Goal: Transaction & Acquisition: Purchase product/service

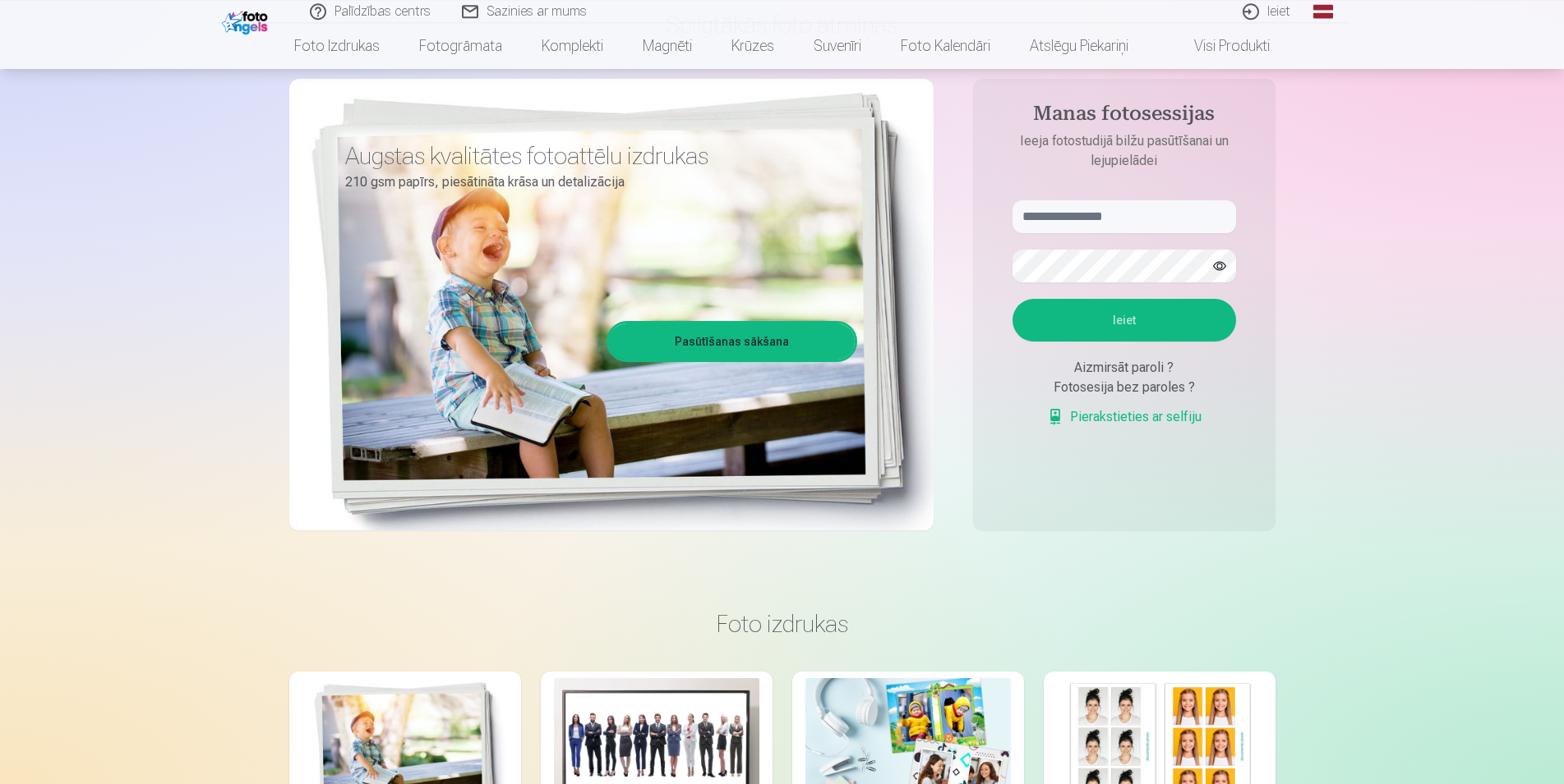
scroll to position [168, 0]
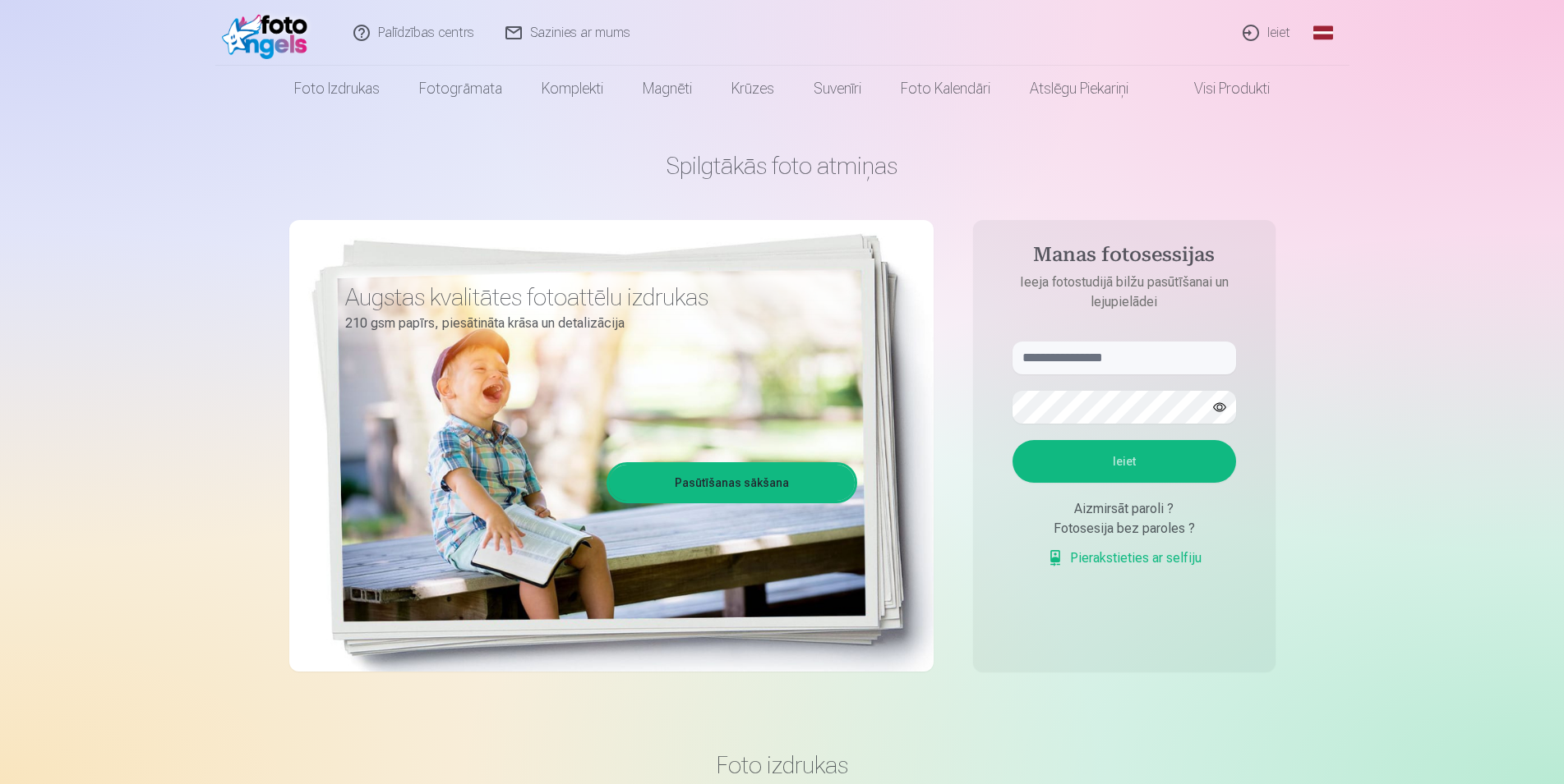
click at [692, 486] on link "Pasūtīšanas sākšana" at bounding box center [731, 483] width 245 height 36
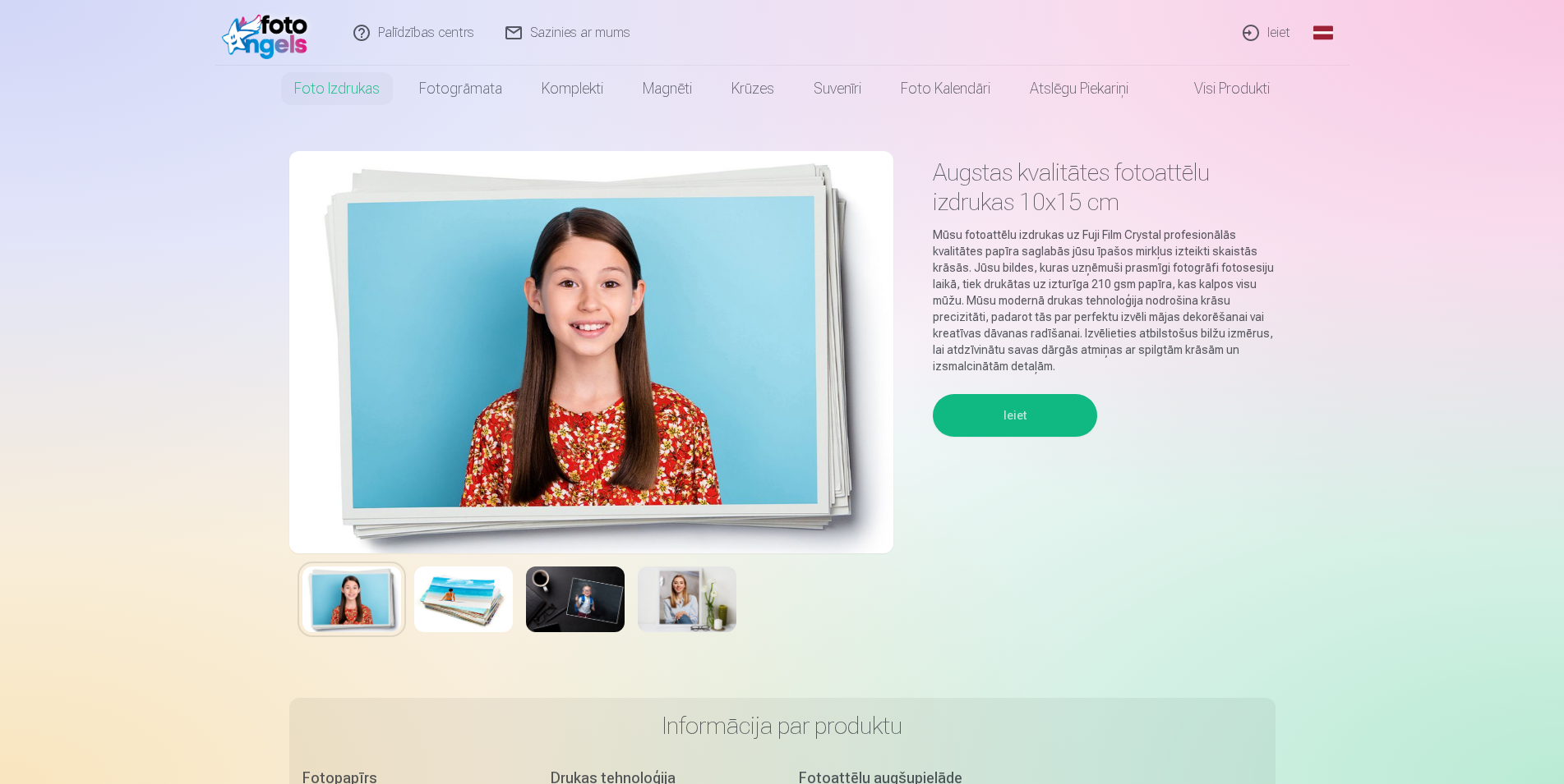
click at [659, 378] on img at bounding box center [591, 352] width 604 height 402
click at [996, 419] on button "Ieiet" at bounding box center [1015, 415] width 164 height 43
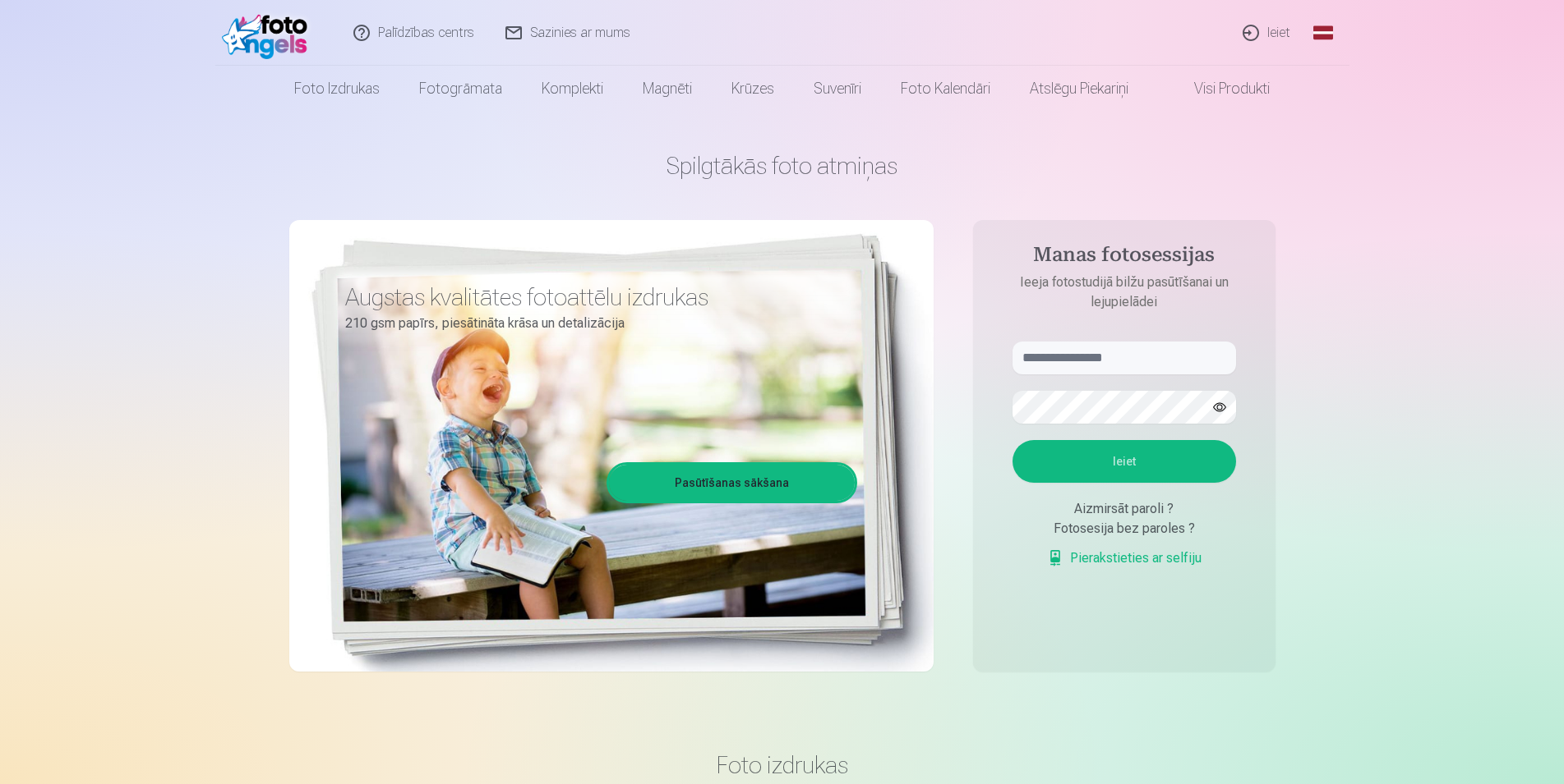
click at [1326, 23] on link "Global" at bounding box center [1322, 32] width 33 height 65
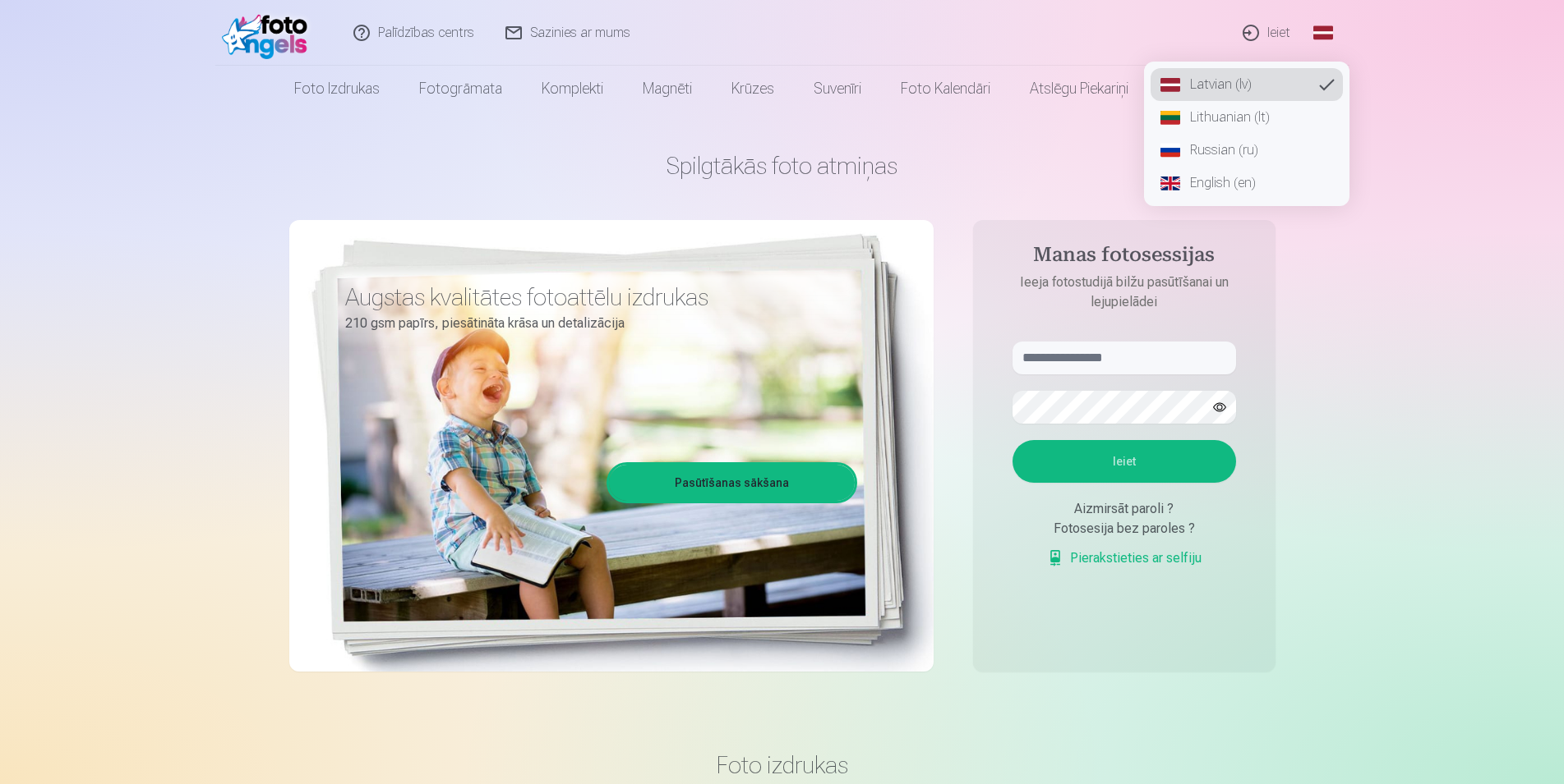
click at [1228, 123] on link "Lithuanian (lt)" at bounding box center [1246, 117] width 192 height 33
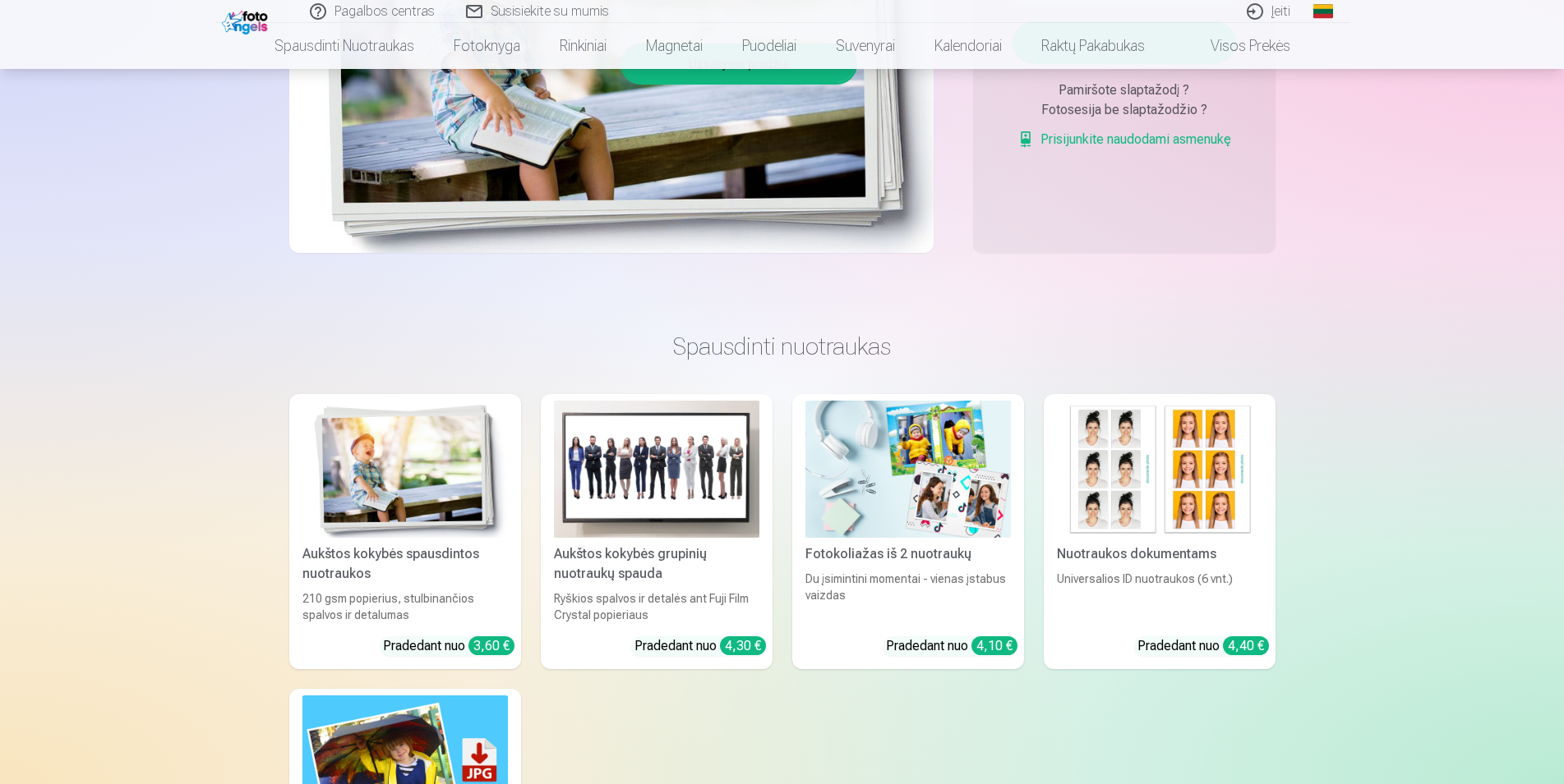
scroll to position [670, 0]
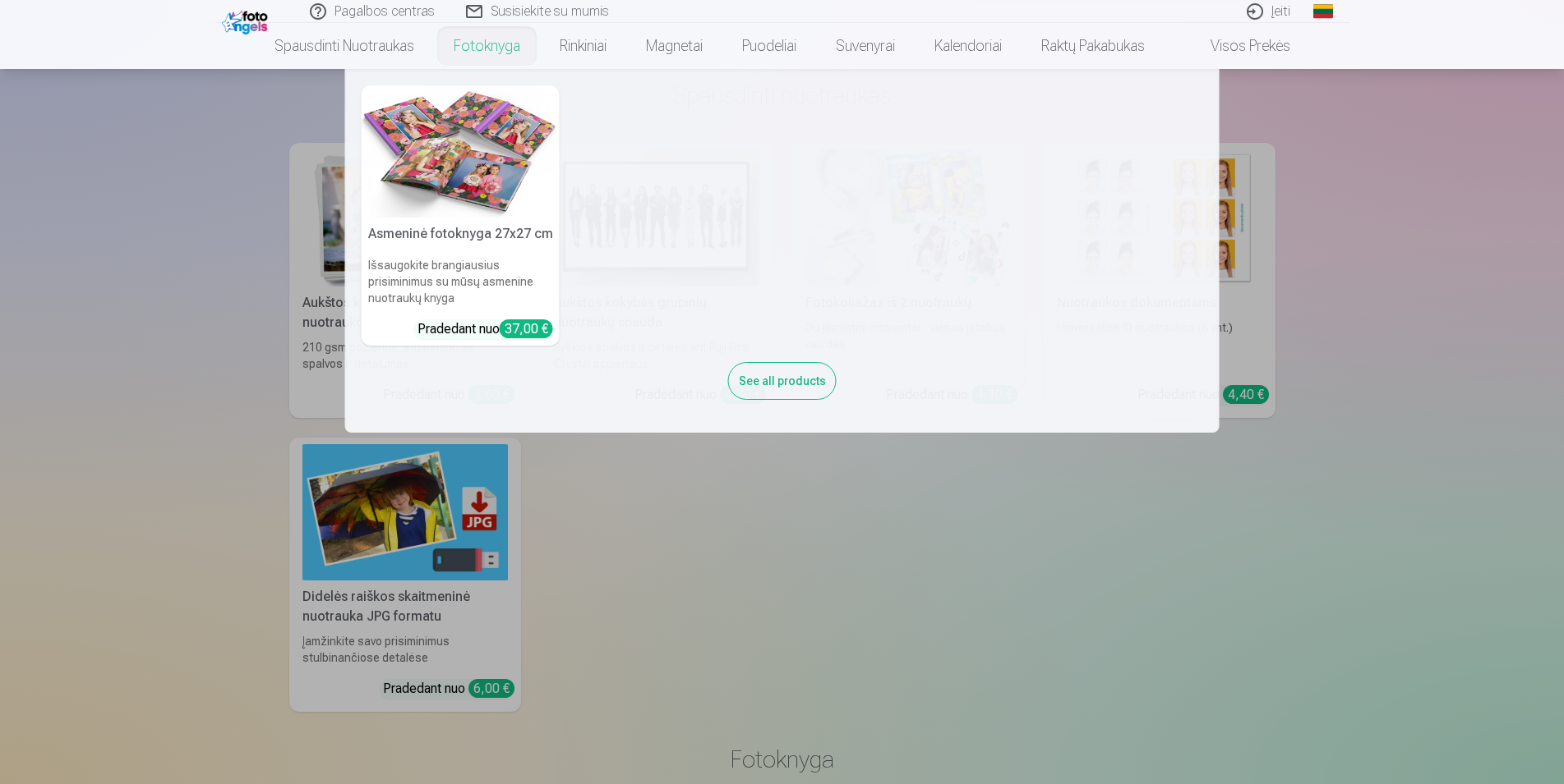
click at [458, 129] on img at bounding box center [460, 151] width 198 height 133
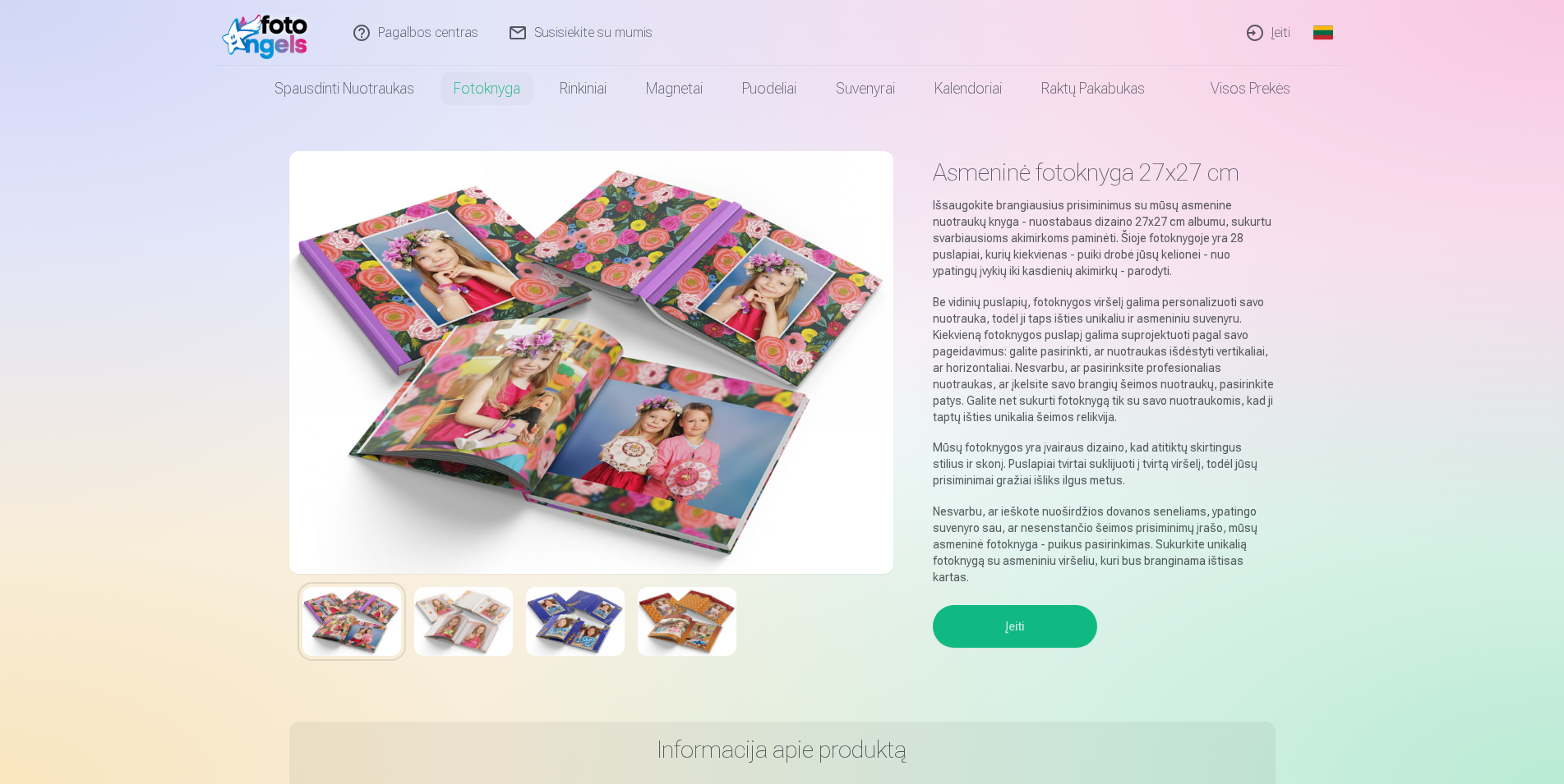
click at [348, 613] on img at bounding box center [351, 621] width 99 height 69
click at [456, 619] on img at bounding box center [463, 621] width 99 height 69
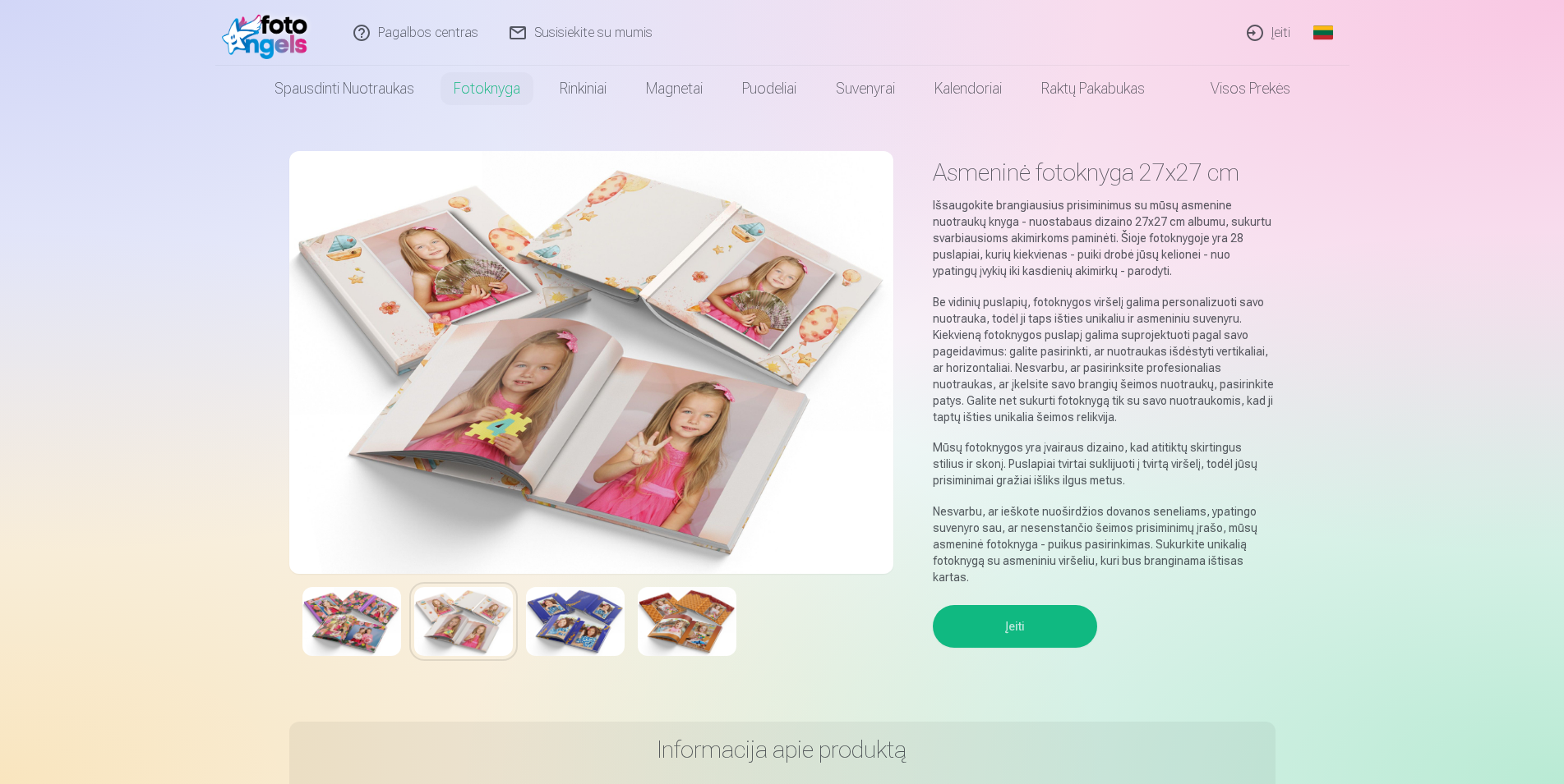
click at [579, 614] on img at bounding box center [575, 621] width 99 height 69
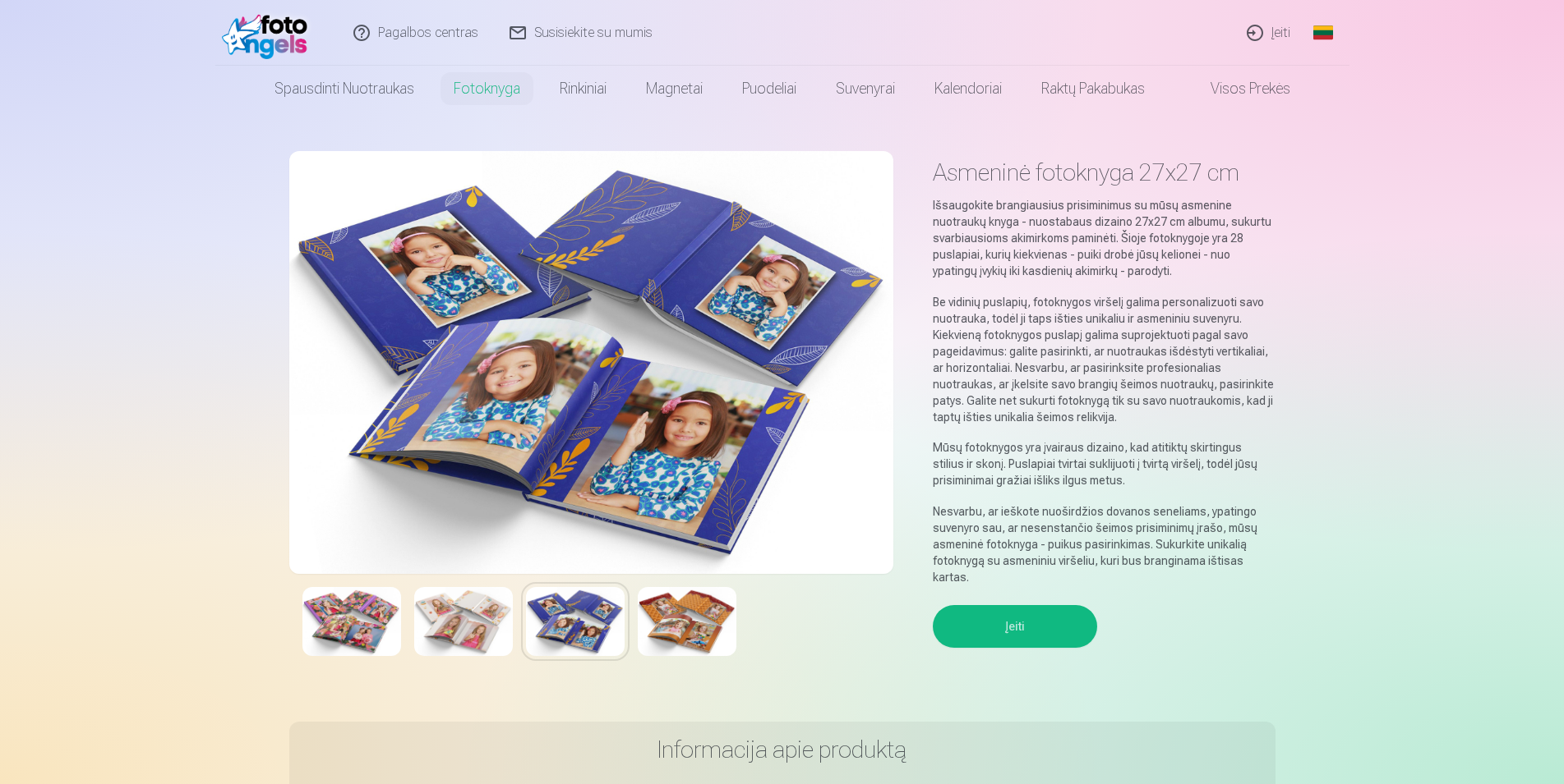
click at [720, 624] on img at bounding box center [687, 621] width 99 height 69
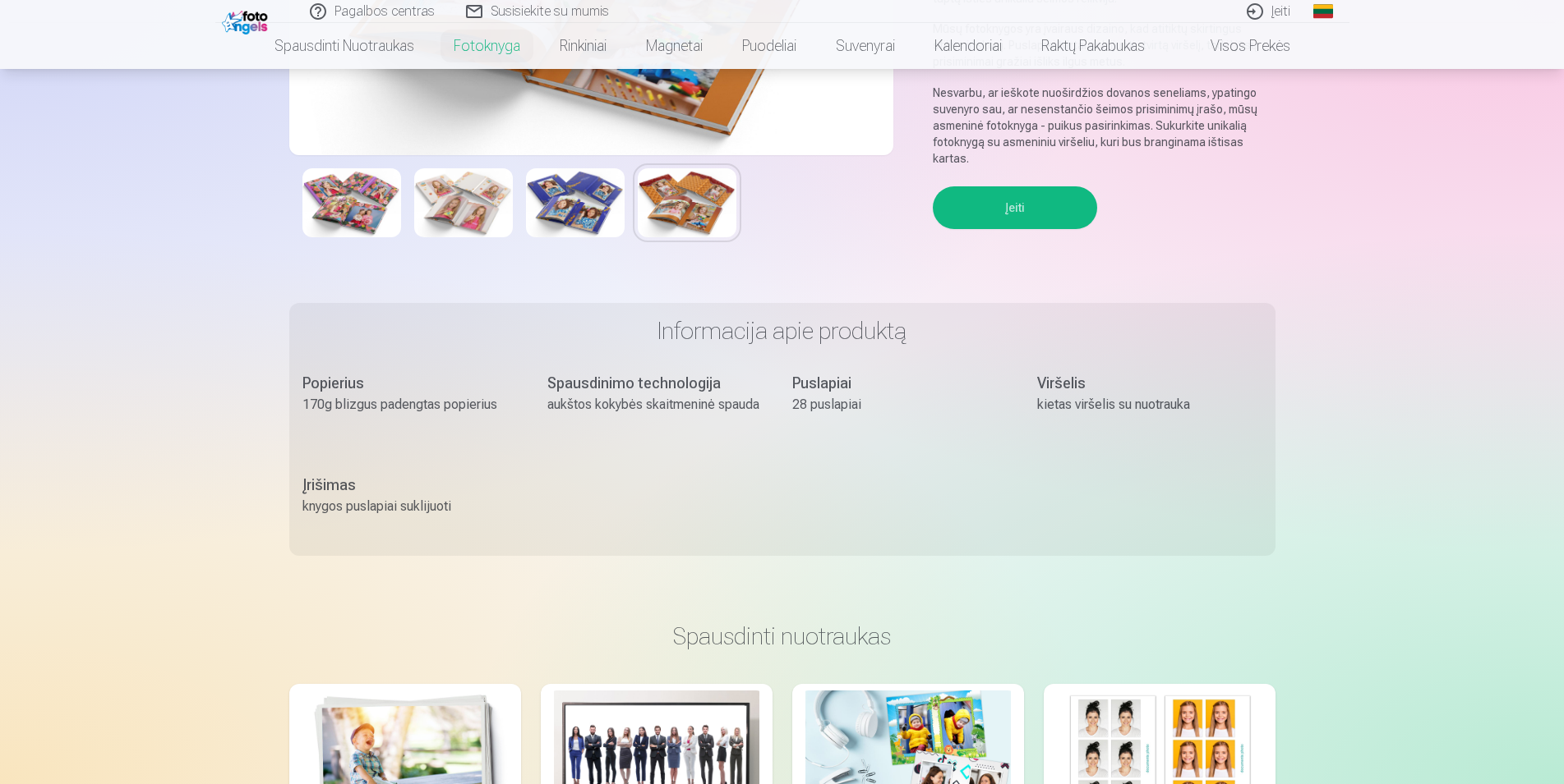
scroll to position [83, 0]
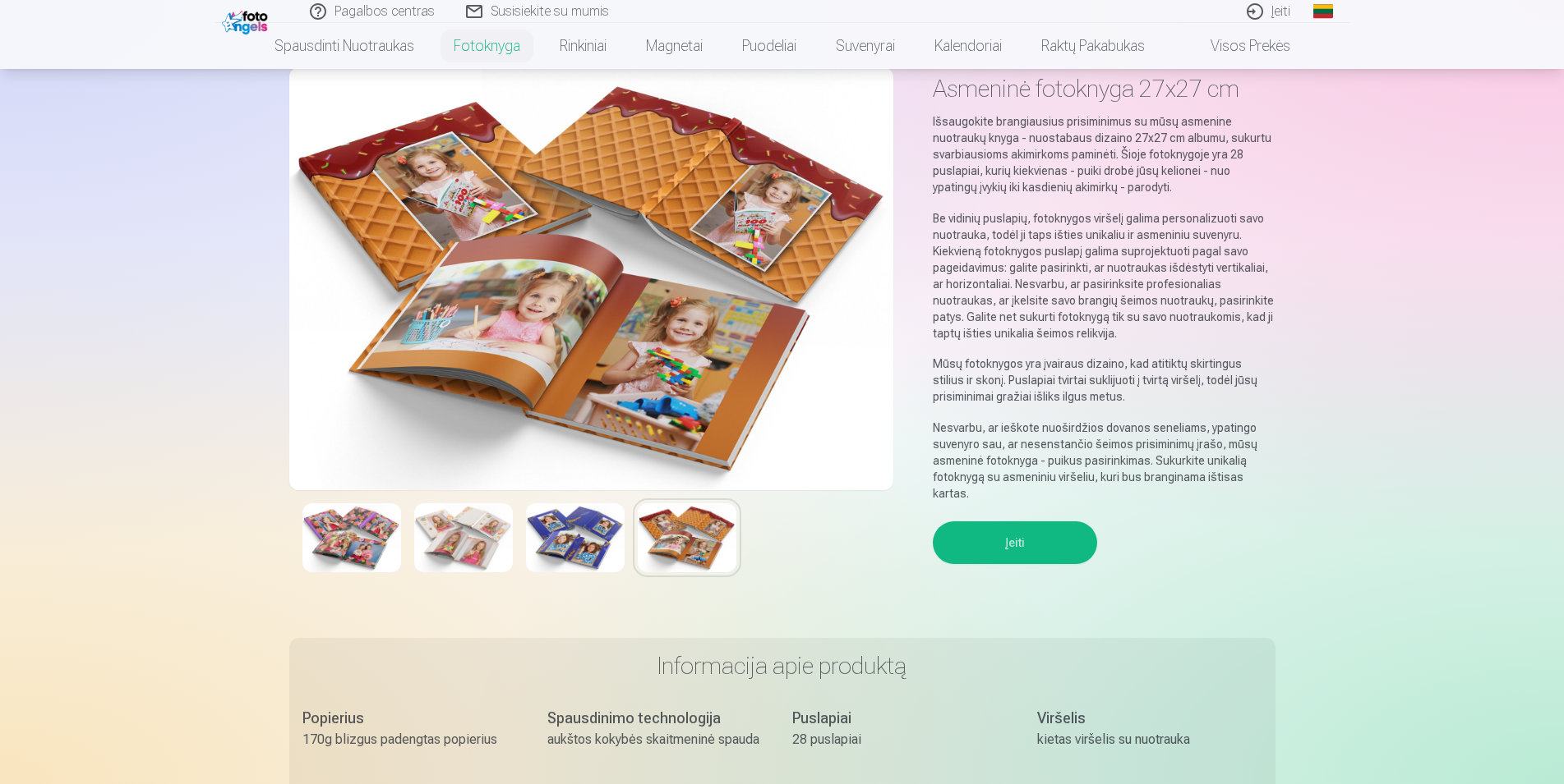
click at [1016, 565] on div "Įeiti" at bounding box center [1105, 559] width 343 height 74
click at [1018, 556] on button "Įeiti" at bounding box center [1015, 543] width 164 height 43
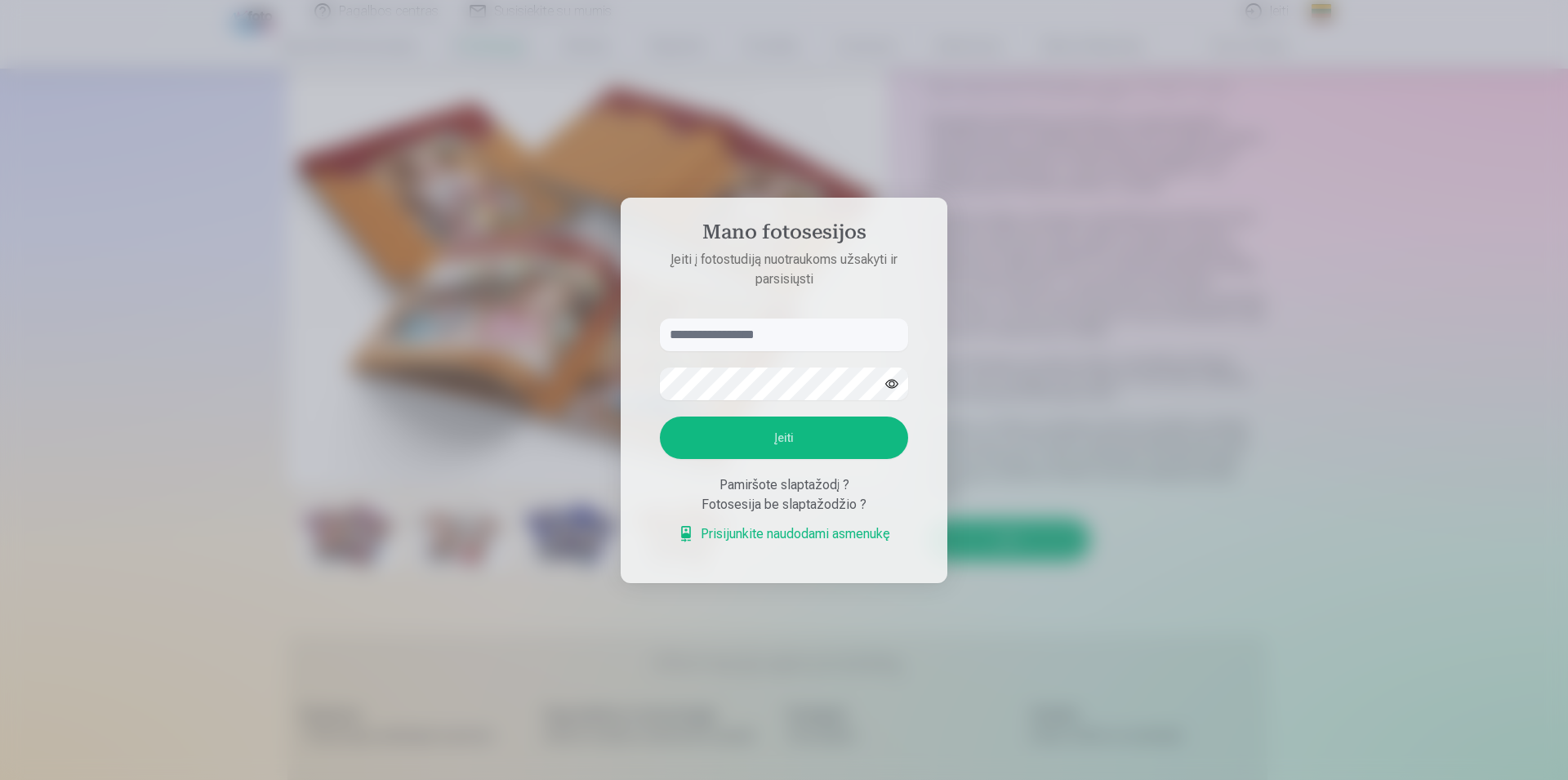
click at [1347, 257] on div at bounding box center [784, 390] width 1568 height 780
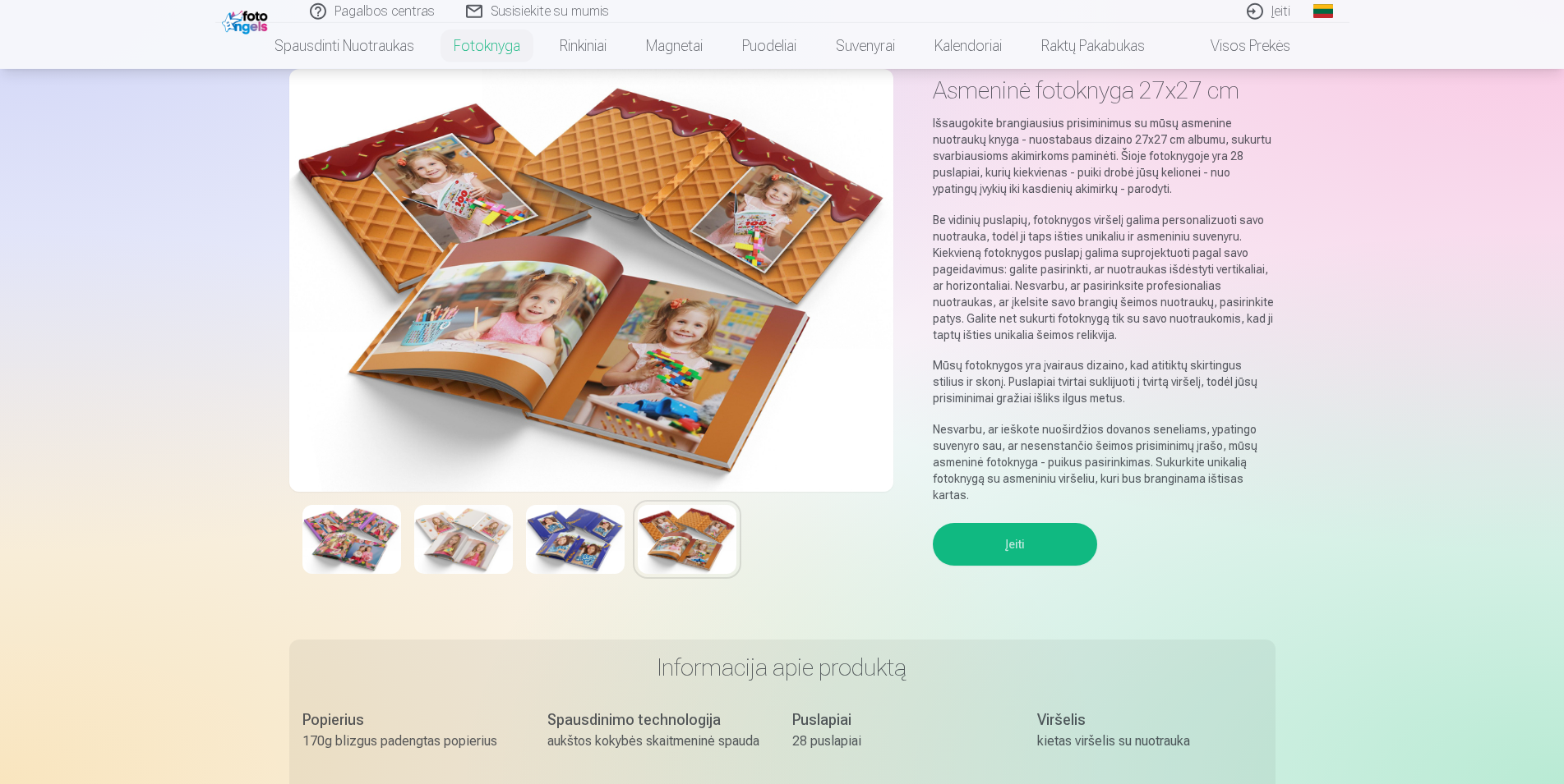
scroll to position [0, 0]
